Goal: Check status: Check status

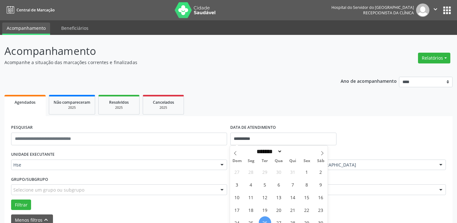
select select "*"
click at [269, 133] on input "text" at bounding box center [283, 139] width 106 height 13
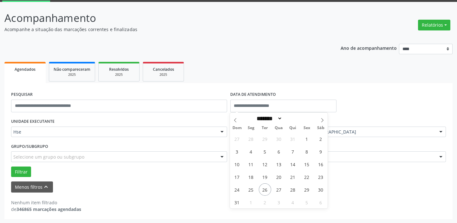
scroll to position [33, 0]
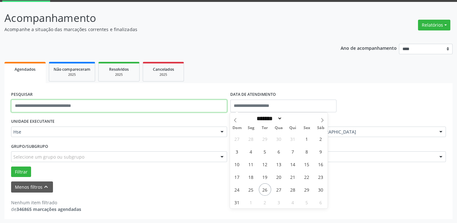
click at [61, 108] on input "text" at bounding box center [119, 106] width 216 height 13
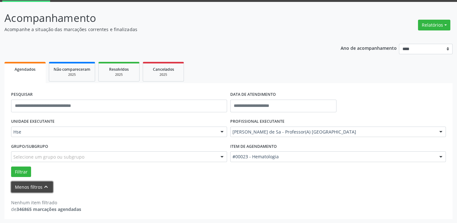
click at [32, 189] on button "Menos filtros keyboard_arrow_up" at bounding box center [32, 186] width 42 height 11
click at [36, 186] on button "Menos filtros keyboard_arrow_up" at bounding box center [32, 186] width 42 height 11
click at [28, 183] on button "Menos filtros keyboard_arrow_up" at bounding box center [32, 186] width 42 height 11
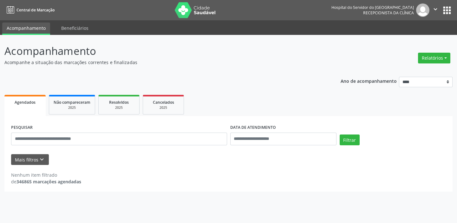
scroll to position [0, 0]
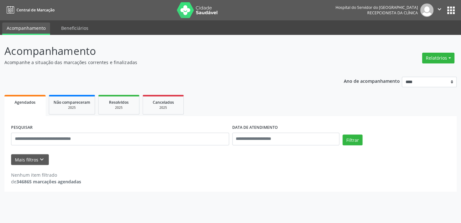
drag, startPoint x: 461, startPoint y: 80, endPoint x: 461, endPoint y: 73, distance: 7.0
click at [456, 73] on div "Acompanhamento Acompanhe a situação das marcações correntes e finalizadas Relat…" at bounding box center [230, 129] width 461 height 188
click at [68, 138] on input "text" at bounding box center [120, 139] width 218 height 13
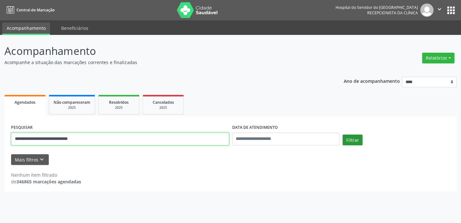
type input "**********"
click at [357, 138] on button "Filtrar" at bounding box center [353, 139] width 20 height 11
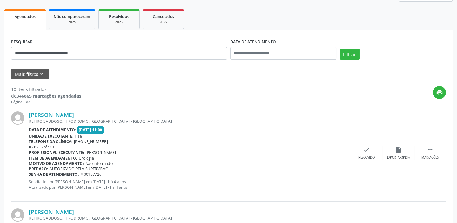
scroll to position [84, 0]
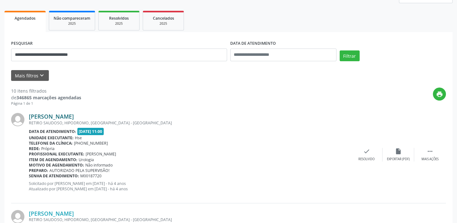
click at [68, 116] on link "[PERSON_NAME]" at bounding box center [51, 116] width 45 height 7
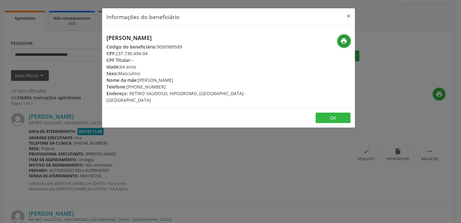
click at [344, 41] on icon "print" at bounding box center [343, 40] width 7 height 7
click at [349, 16] on button "×" at bounding box center [348, 16] width 13 height 16
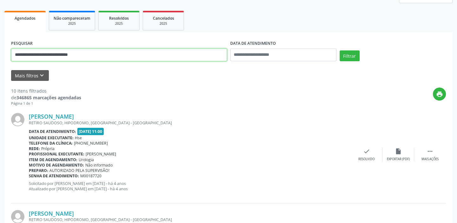
drag, startPoint x: 81, startPoint y: 55, endPoint x: 342, endPoint y: 18, distance: 262.8
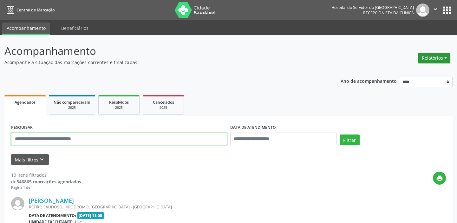
click at [428, 56] on button "Relatórios" at bounding box center [434, 58] width 32 height 11
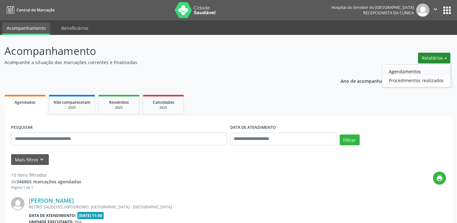
click at [407, 72] on link "Agendamentos" at bounding box center [416, 71] width 68 height 9
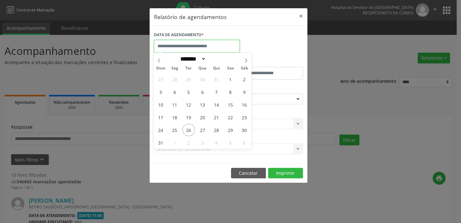
click at [196, 46] on input "text" at bounding box center [197, 46] width 86 height 13
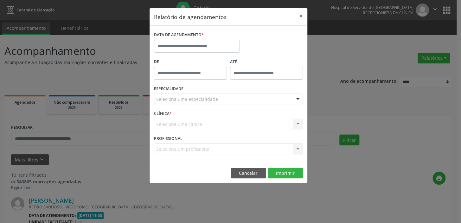
click at [421, 169] on div "Relatório de agendamentos × DATA DE AGENDAMENTO * De ATÉ ESPECIALIDADE Selecion…" at bounding box center [230, 111] width 461 height 223
click at [300, 16] on button "×" at bounding box center [301, 16] width 13 height 16
